Goal: Transaction & Acquisition: Purchase product/service

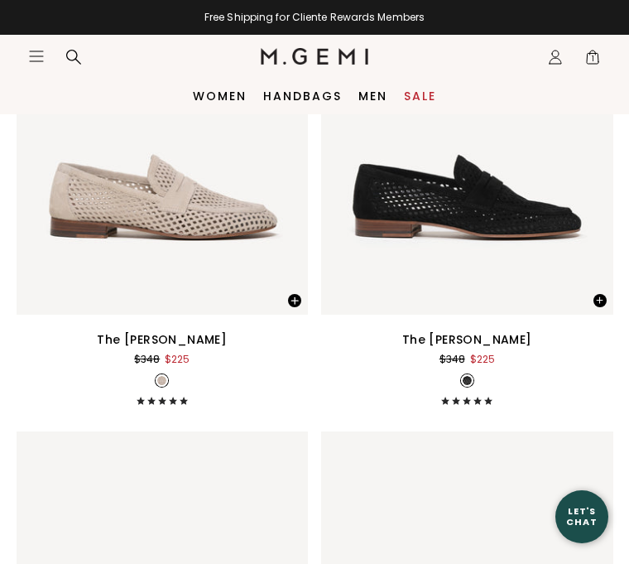
scroll to position [7309, 0]
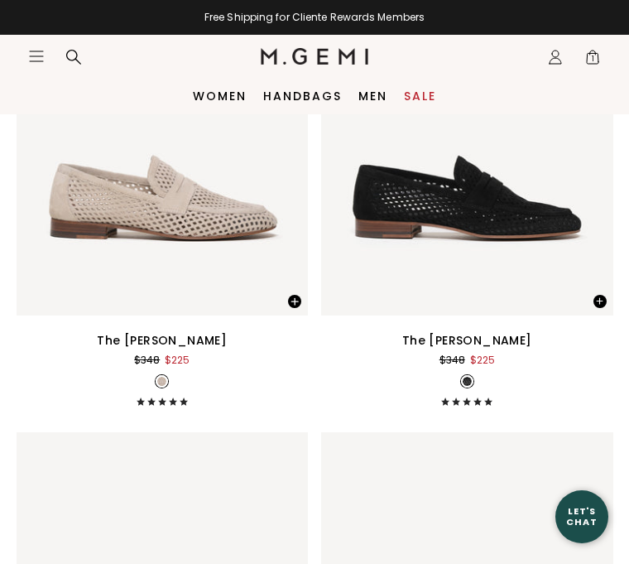
click at [230, 96] on link "Women" at bounding box center [220, 95] width 54 height 13
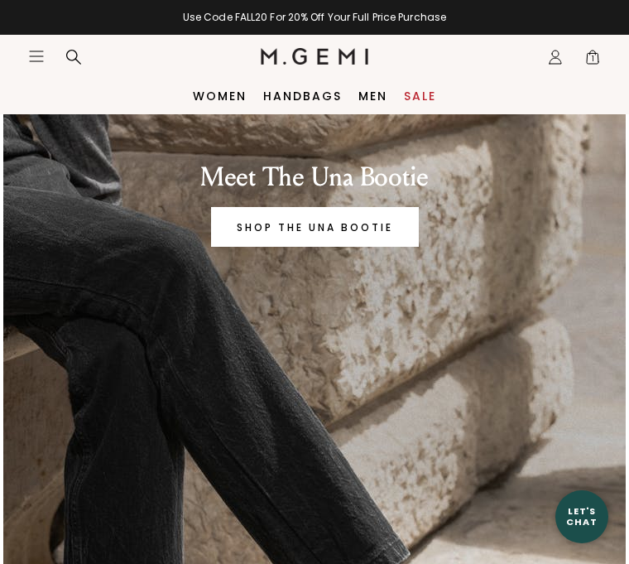
click at [219, 93] on link "Women" at bounding box center [220, 95] width 54 height 13
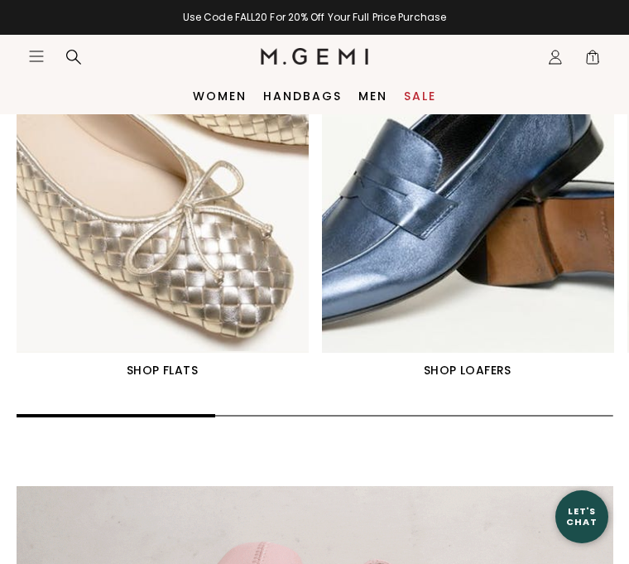
scroll to position [1134, 0]
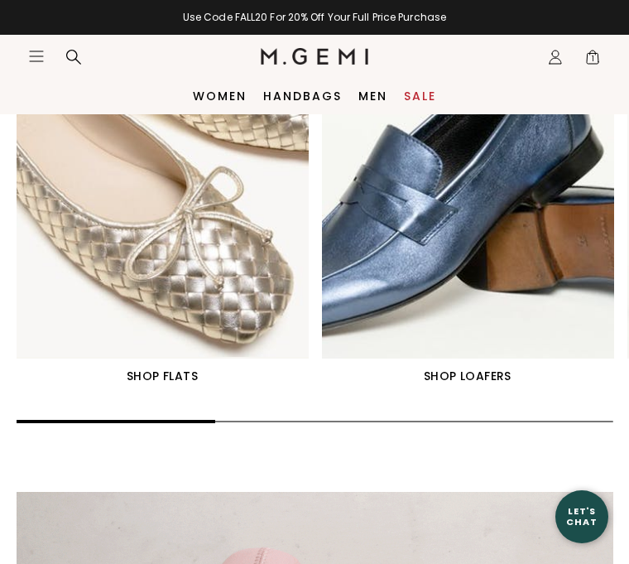
click at [233, 250] on img "1 / 6" at bounding box center [163, 175] width 292 height 365
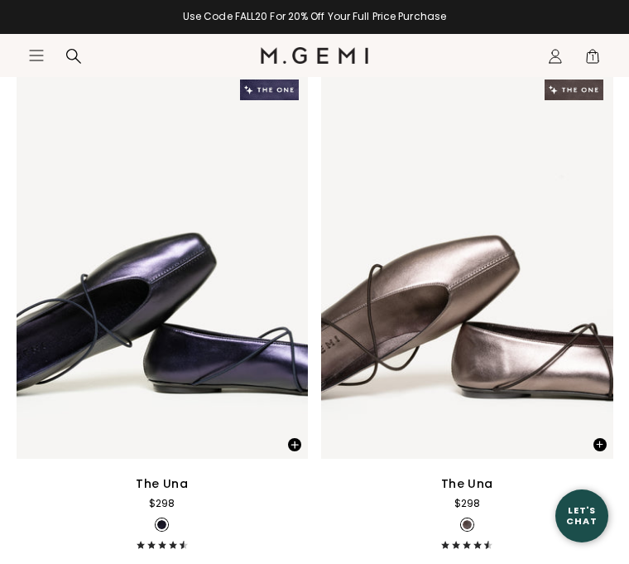
scroll to position [6793, 0]
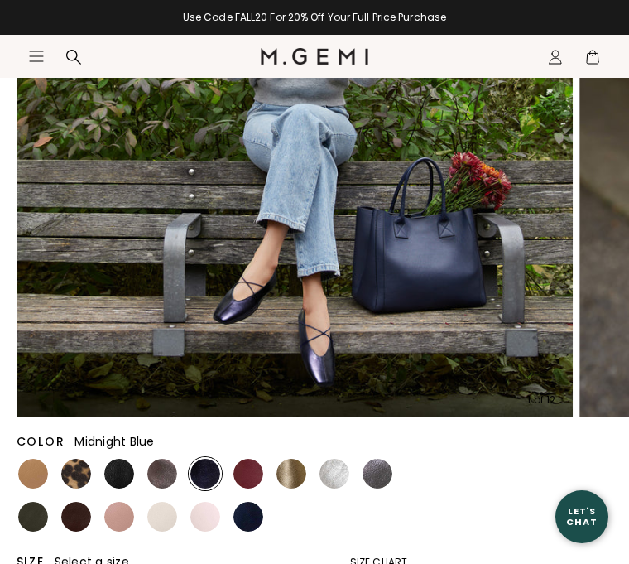
click at [83, 476] on img at bounding box center [76, 474] width 30 height 30
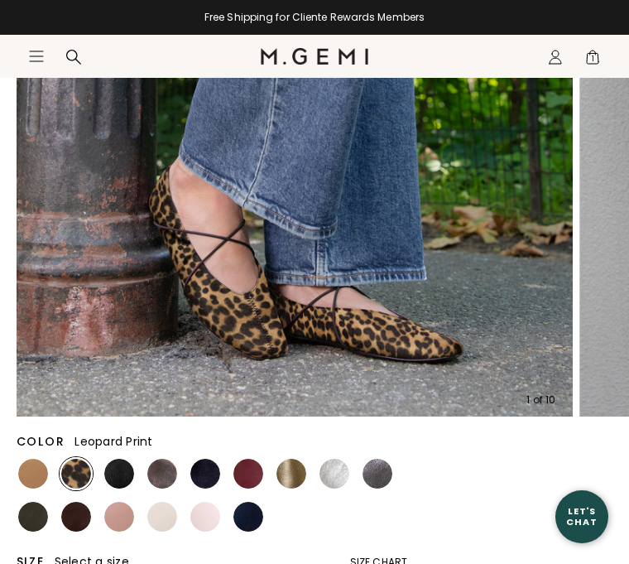
click at [250, 512] on img at bounding box center [248, 517] width 30 height 30
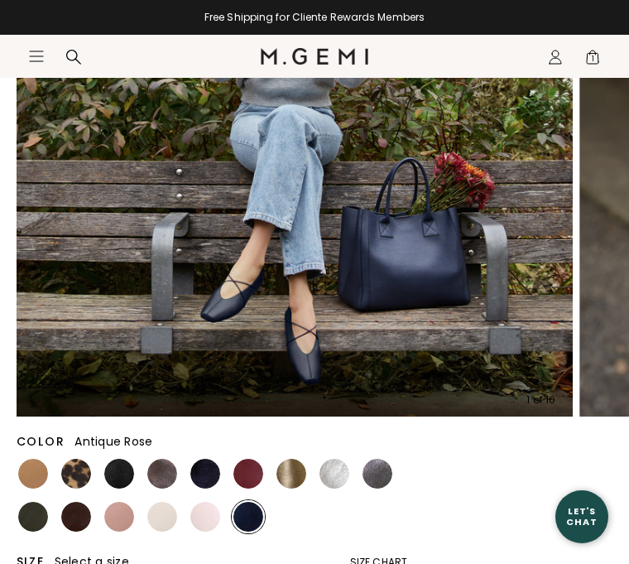
click at [127, 505] on img at bounding box center [119, 517] width 30 height 30
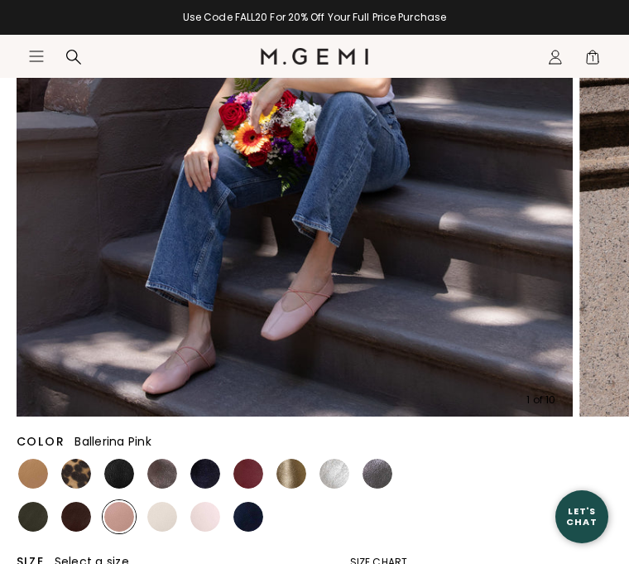
click at [210, 520] on img at bounding box center [205, 517] width 30 height 30
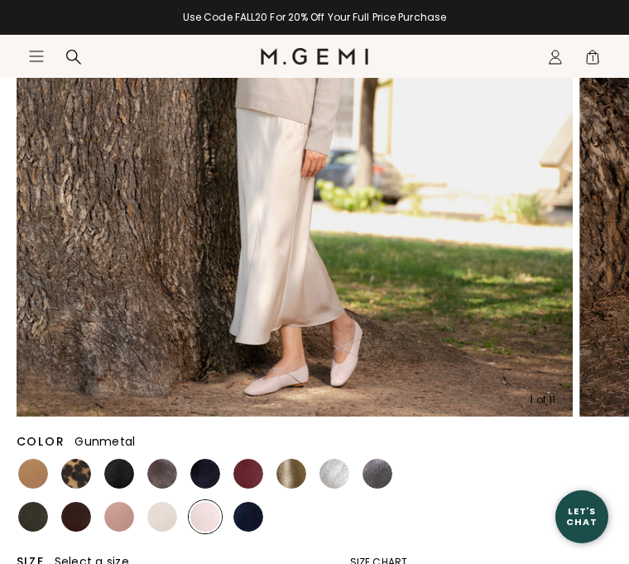
click at [391, 462] on div at bounding box center [377, 473] width 33 height 33
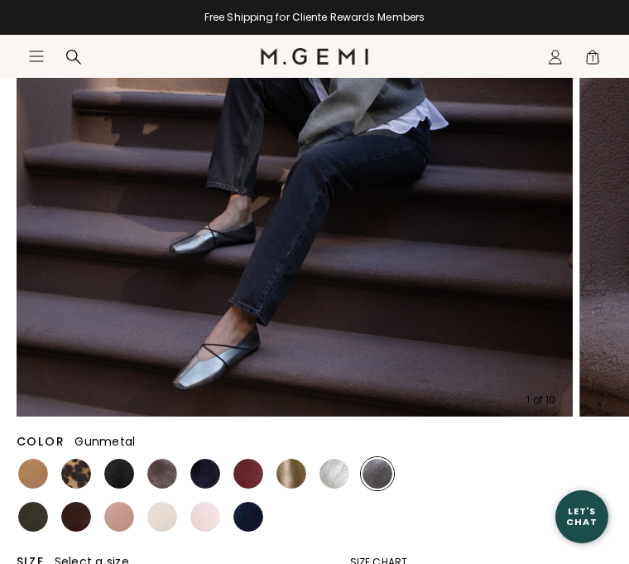
click at [349, 474] on img at bounding box center [335, 474] width 30 height 30
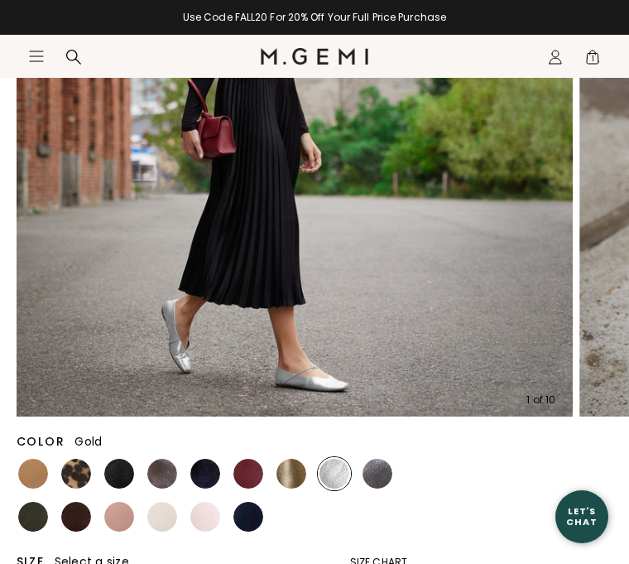
click at [287, 477] on img at bounding box center [292, 474] width 30 height 30
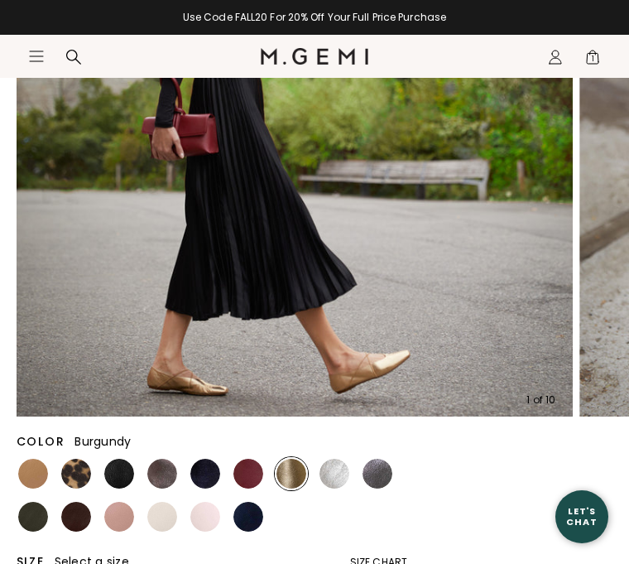
click at [248, 474] on img at bounding box center [248, 474] width 30 height 30
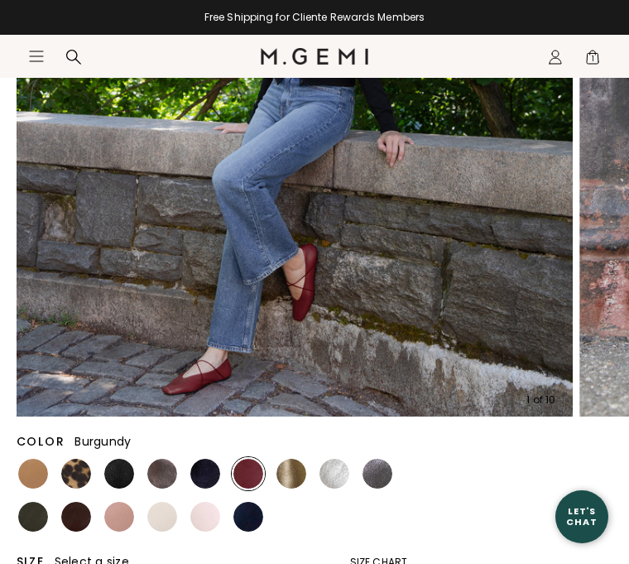
click at [203, 466] on img at bounding box center [205, 474] width 30 height 30
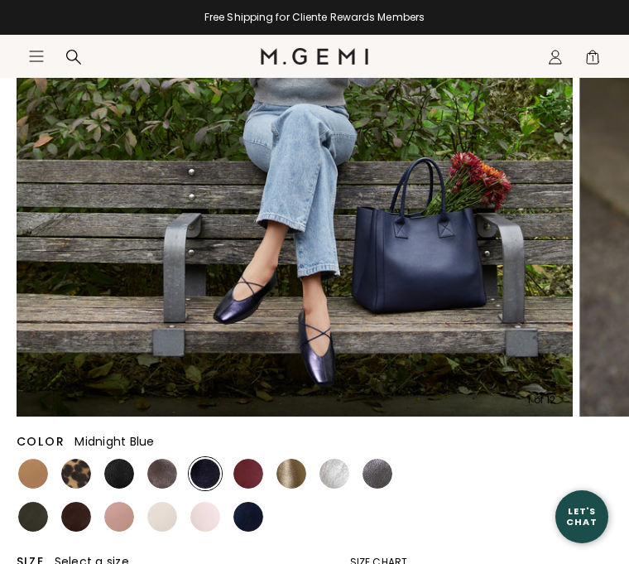
click at [169, 465] on img at bounding box center [162, 474] width 30 height 30
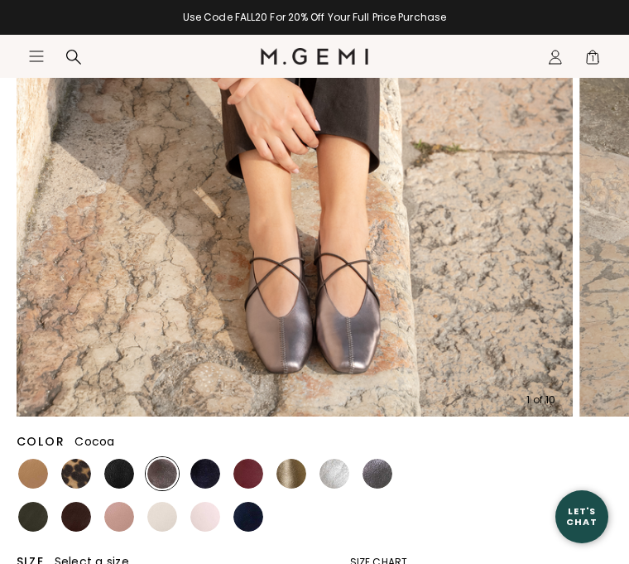
click at [127, 463] on img at bounding box center [119, 474] width 30 height 30
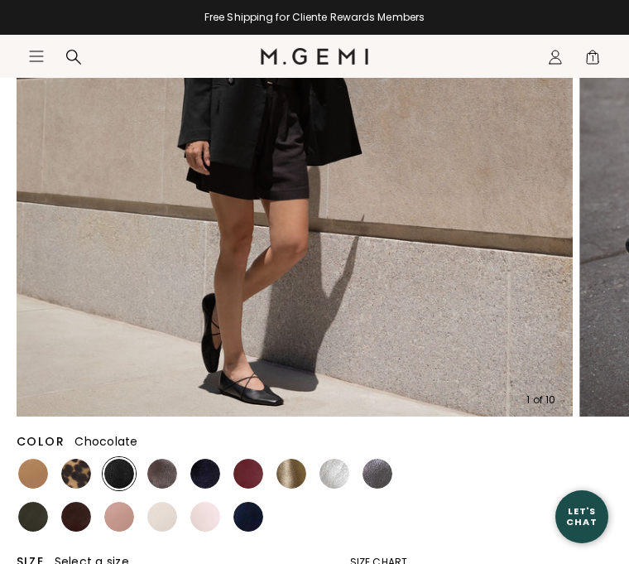
click at [85, 514] on img at bounding box center [76, 517] width 30 height 30
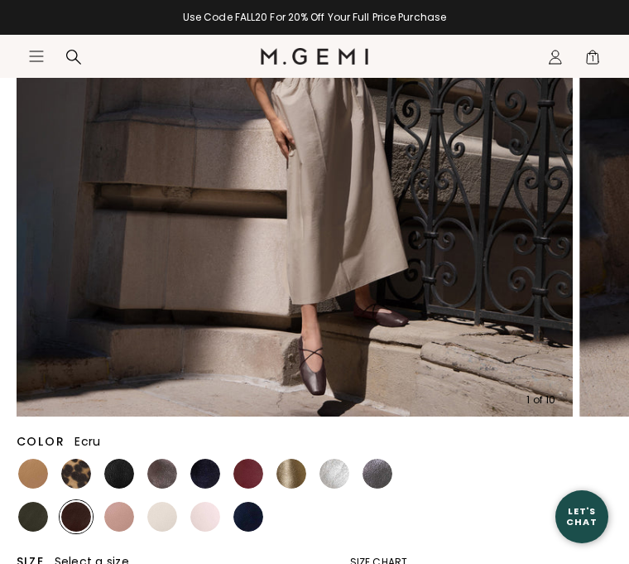
click at [169, 518] on img at bounding box center [162, 517] width 30 height 30
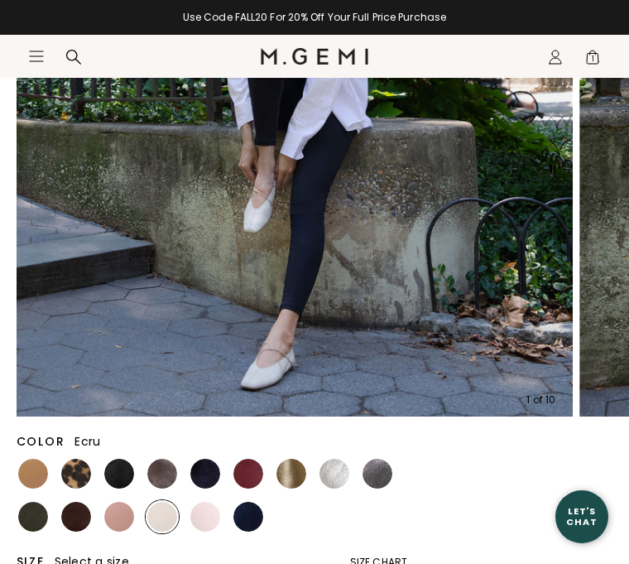
click at [38, 507] on img at bounding box center [33, 517] width 30 height 30
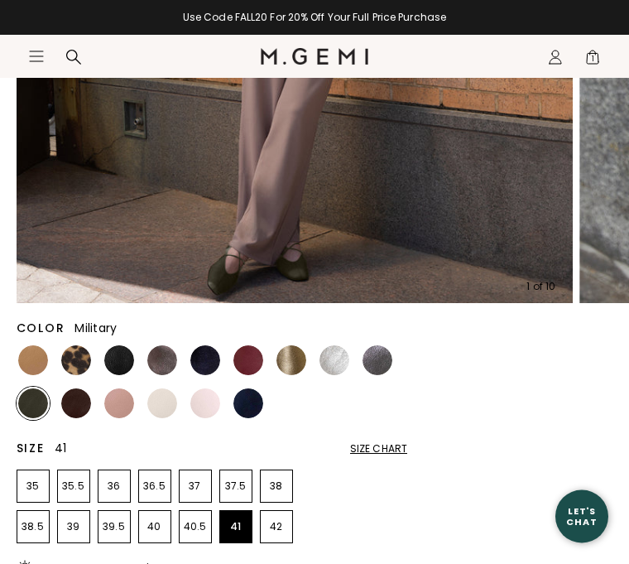
scroll to position [494, 0]
click at [238, 520] on p "41" at bounding box center [235, 526] width 31 height 13
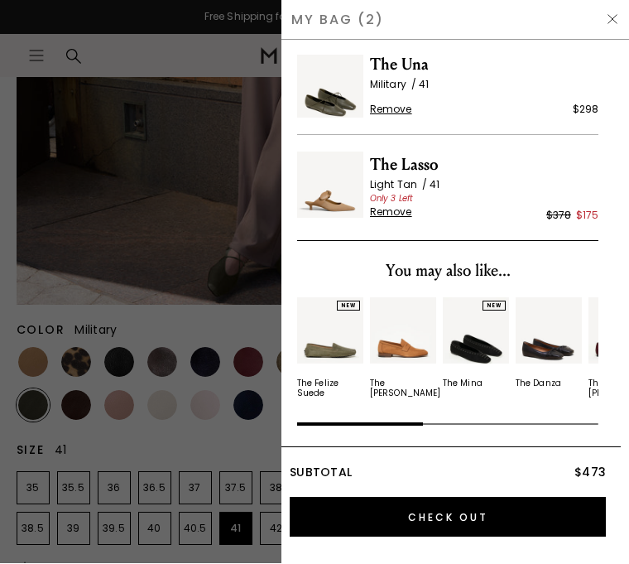
scroll to position [20, 0]
click at [453, 518] on input "Check Out" at bounding box center [448, 518] width 316 height 40
click at [397, 108] on span "Remove" at bounding box center [391, 109] width 42 height 13
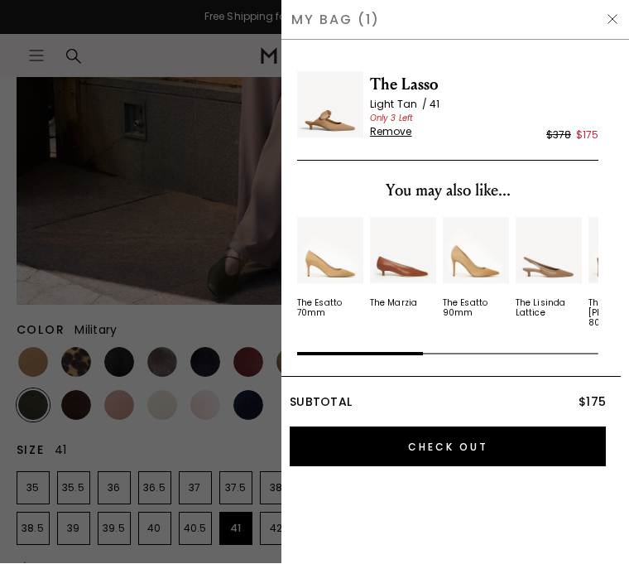
scroll to position [0, 0]
click at [411, 92] on span "The Lasso" at bounding box center [484, 85] width 228 height 26
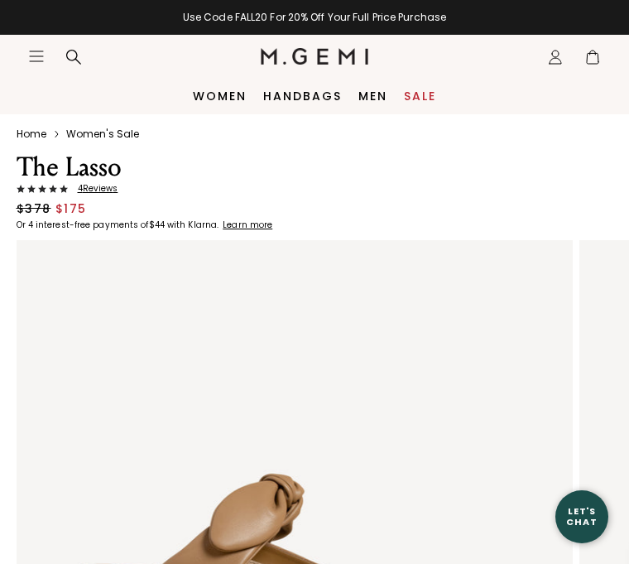
click at [555, 62] on icon "Icons/20x20/profile@2x" at bounding box center [555, 57] width 17 height 17
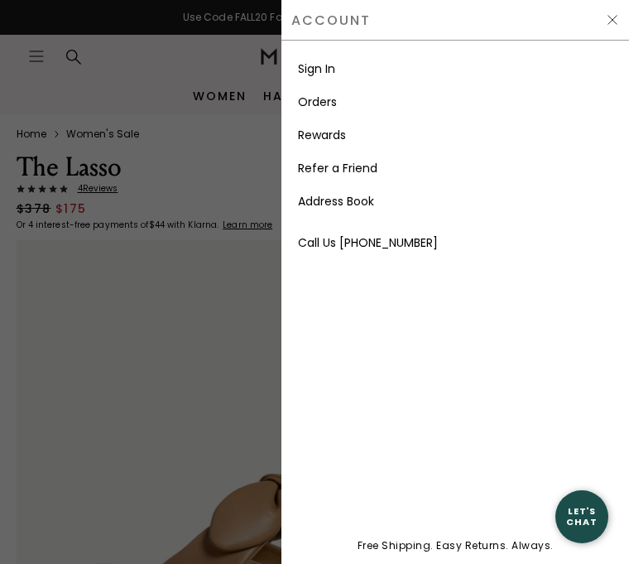
click at [626, 12] on div "Account" at bounding box center [455, 20] width 348 height 41
click at [604, 28] on div "Account" at bounding box center [455, 20] width 348 height 41
click at [613, 26] on img at bounding box center [612, 19] width 13 height 13
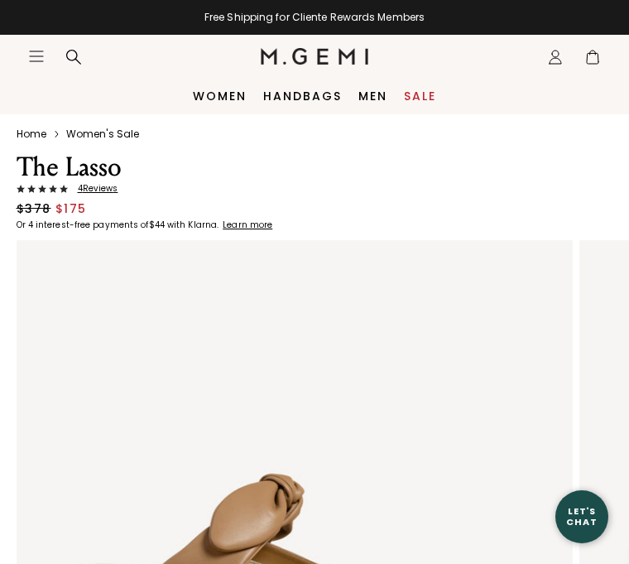
click at [599, 67] on span at bounding box center [592, 60] width 17 height 17
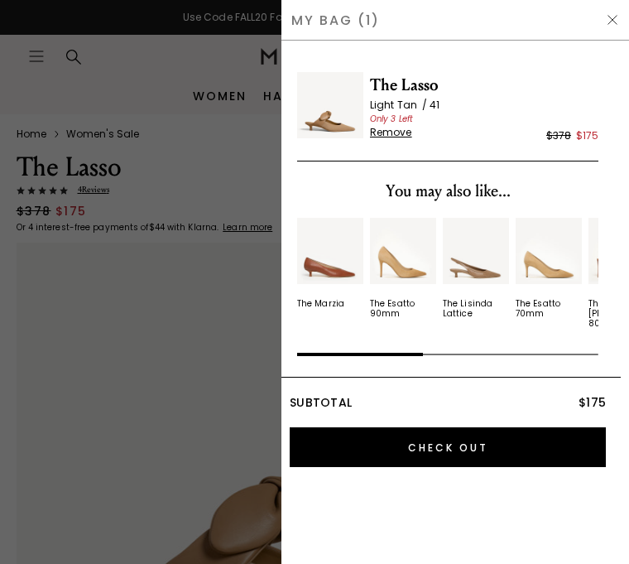
click at [511, 440] on input "Check Out" at bounding box center [448, 447] width 316 height 40
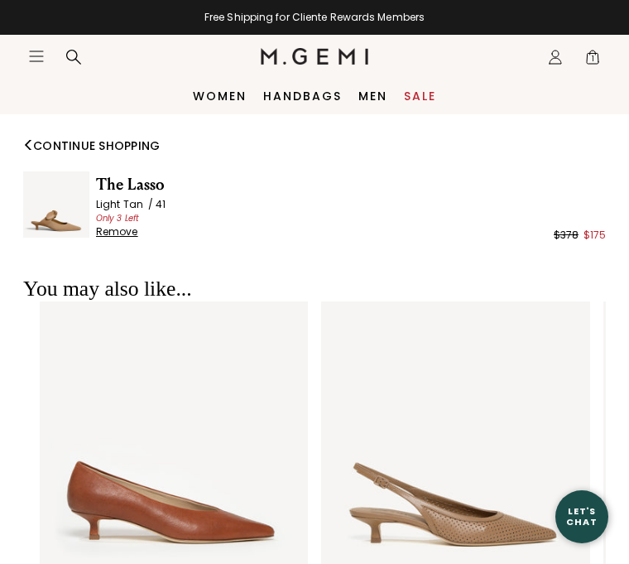
click at [131, 181] on span "The Lasso" at bounding box center [351, 184] width 510 height 26
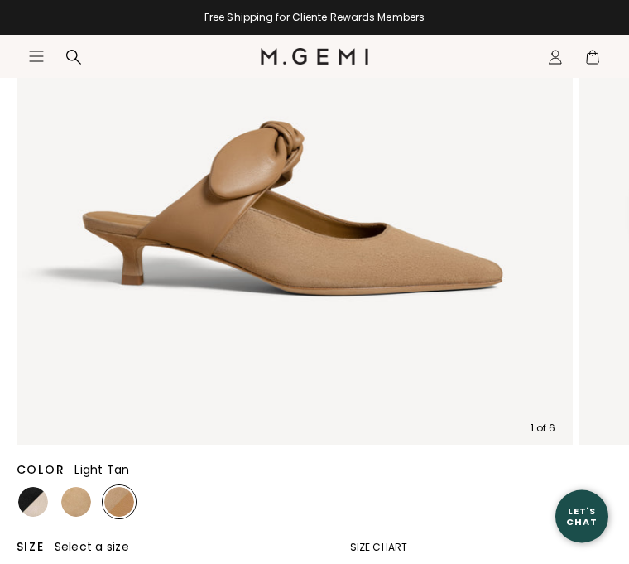
scroll to position [353, 0]
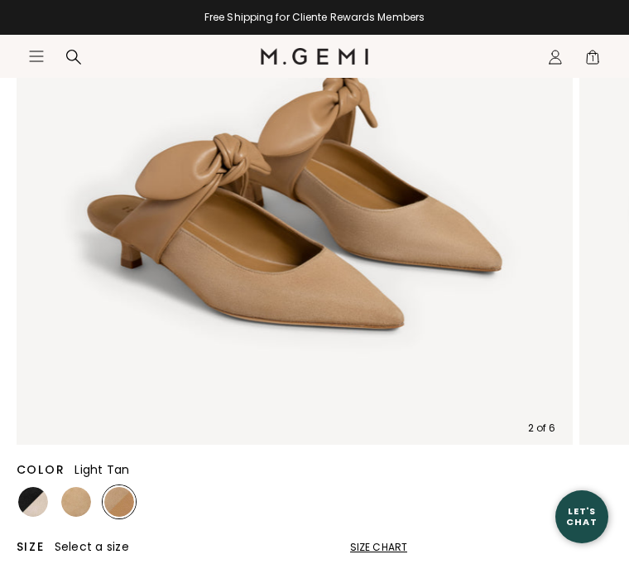
click at [520, 246] on img at bounding box center [294, 165] width 557 height 557
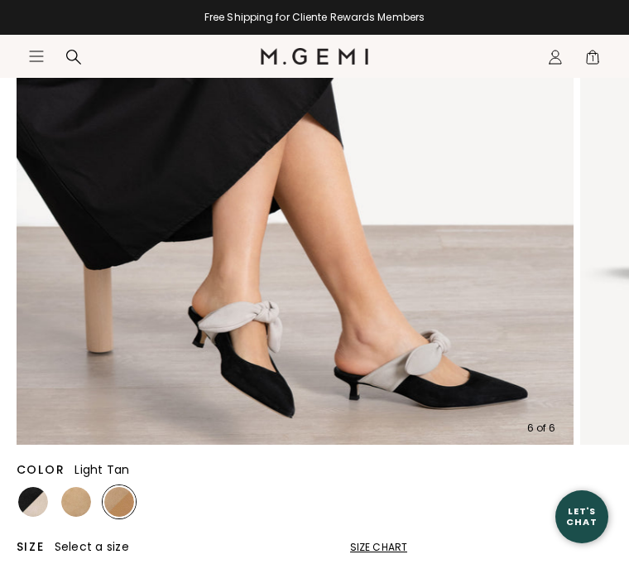
click at [41, 498] on img at bounding box center [33, 502] width 30 height 30
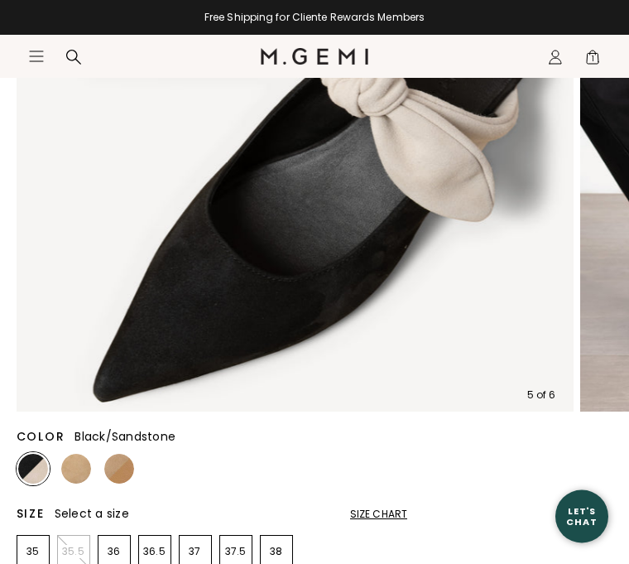
scroll to position [405, 0]
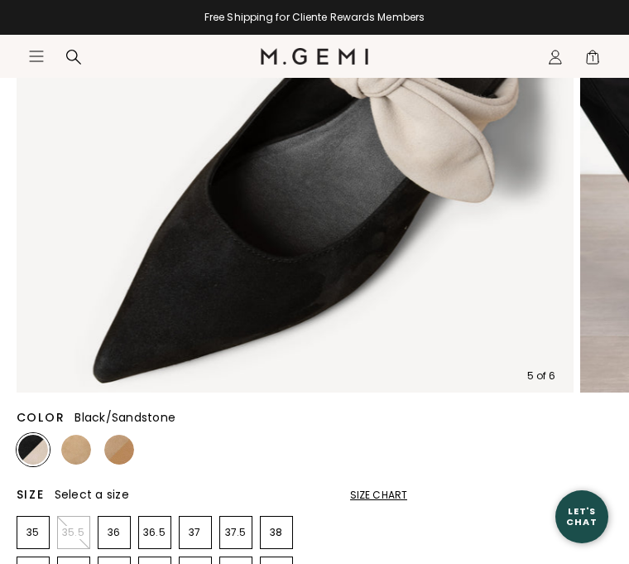
click at [82, 443] on img at bounding box center [76, 450] width 30 height 30
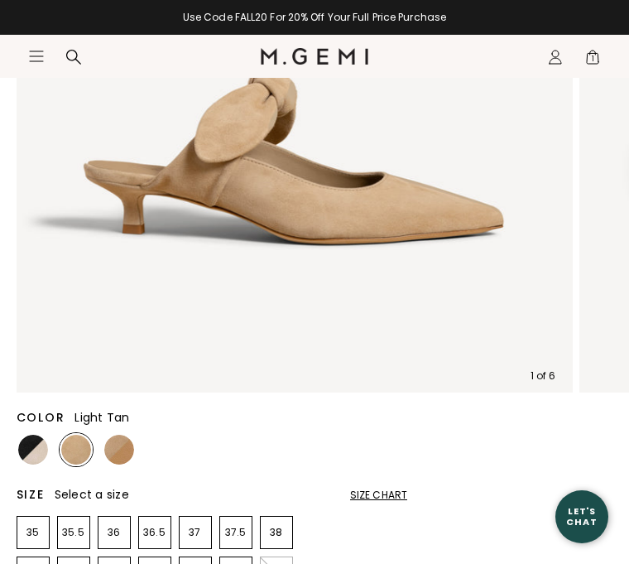
click at [132, 444] on img at bounding box center [119, 450] width 30 height 30
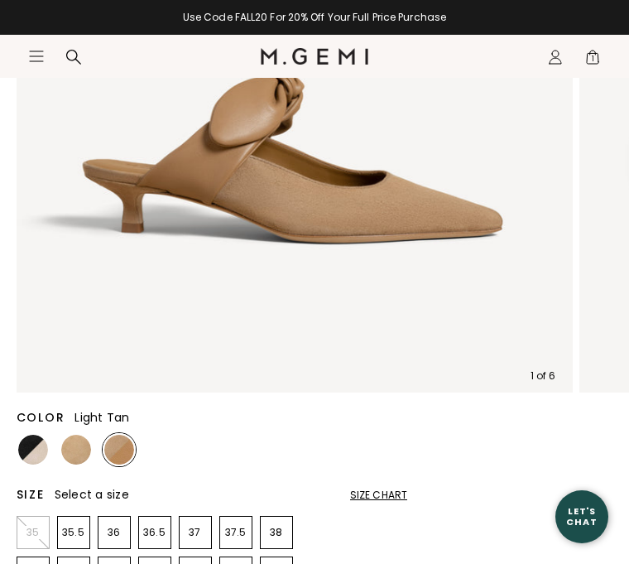
click at [81, 450] on img at bounding box center [76, 450] width 30 height 30
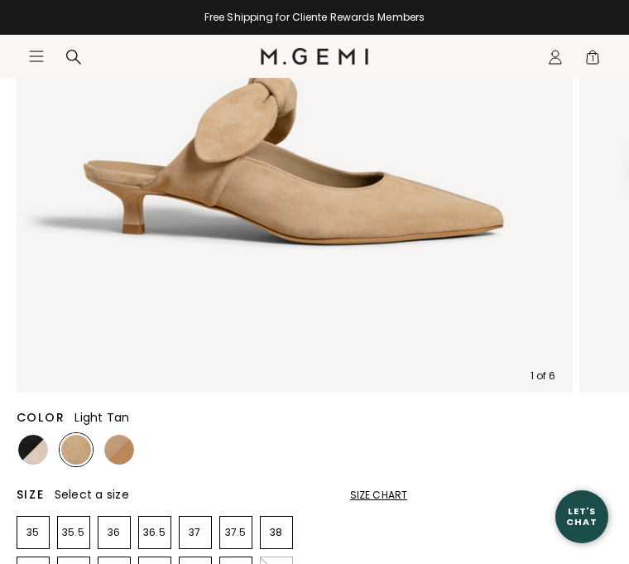
click at [124, 448] on img at bounding box center [119, 450] width 30 height 30
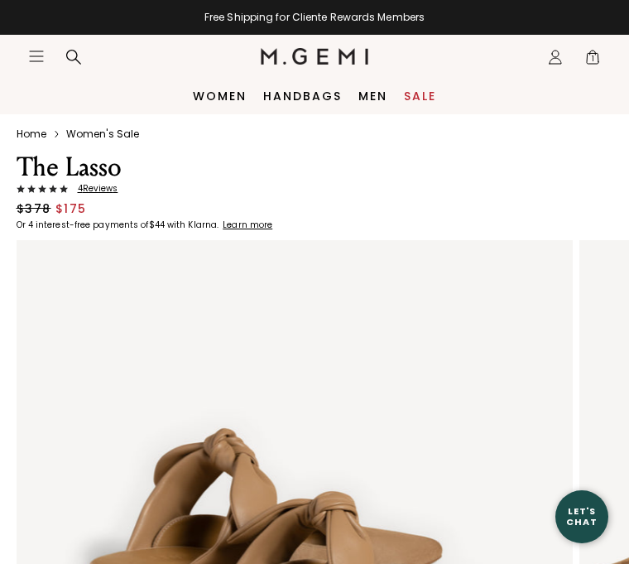
click at [103, 189] on span "4 Review s" at bounding box center [93, 189] width 50 height 10
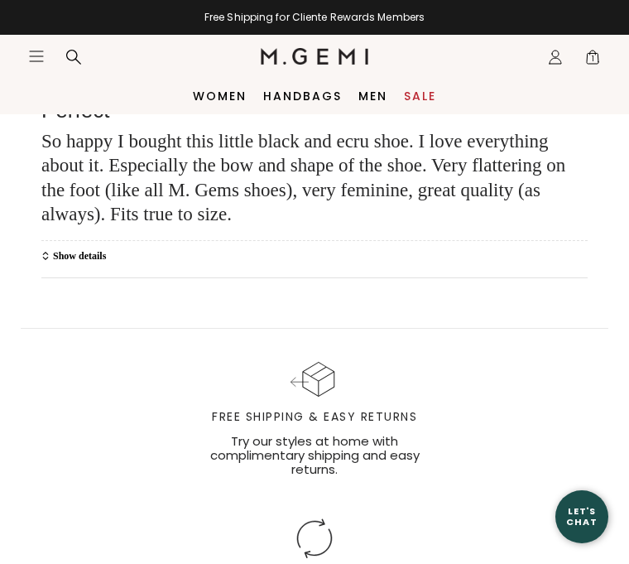
scroll to position [5003, 0]
click at [89, 252] on span "Show details" at bounding box center [79, 257] width 53 height 10
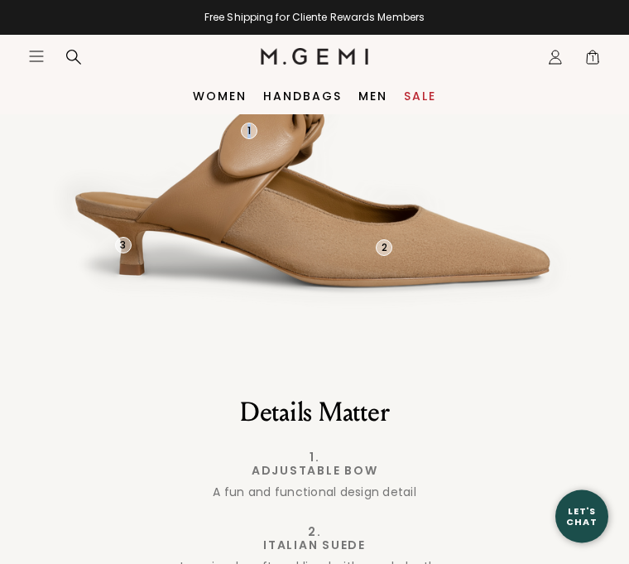
scroll to position [2479, 0]
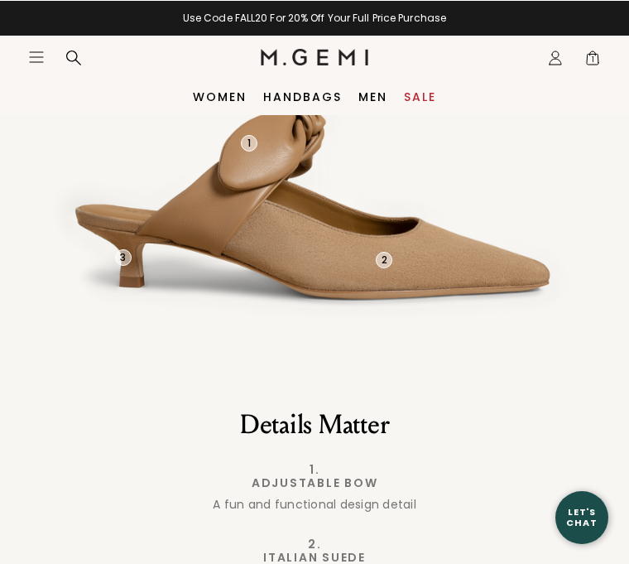
click at [601, 60] on span "1" at bounding box center [592, 60] width 17 height 17
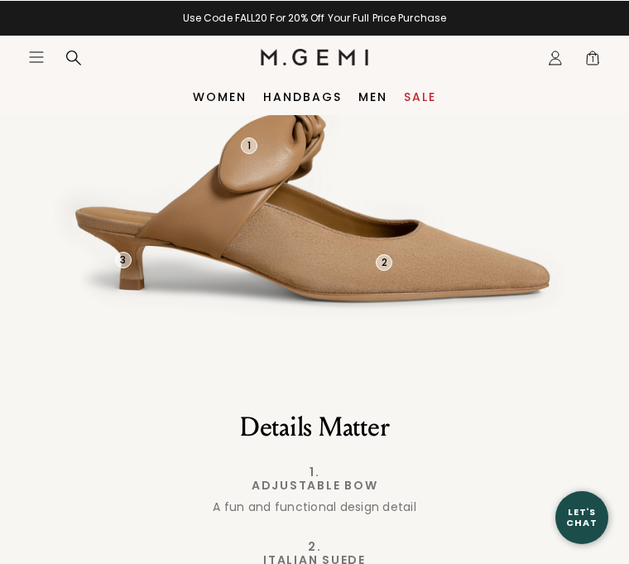
scroll to position [0, 0]
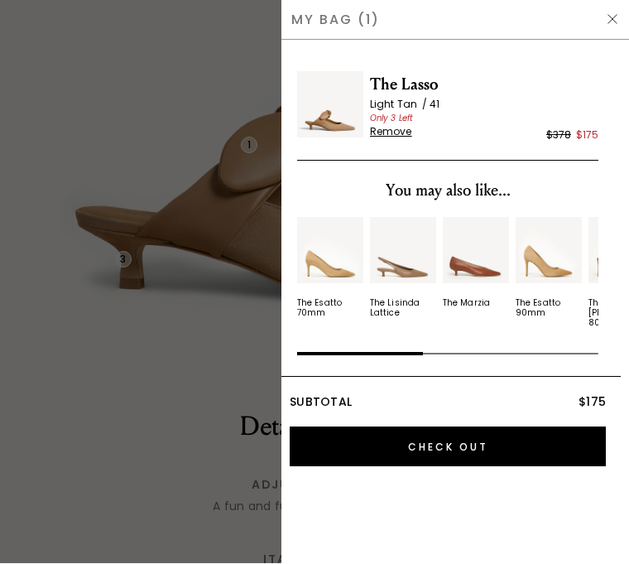
click at [495, 431] on input "Check Out" at bounding box center [448, 447] width 316 height 40
